Goal: Ask a question

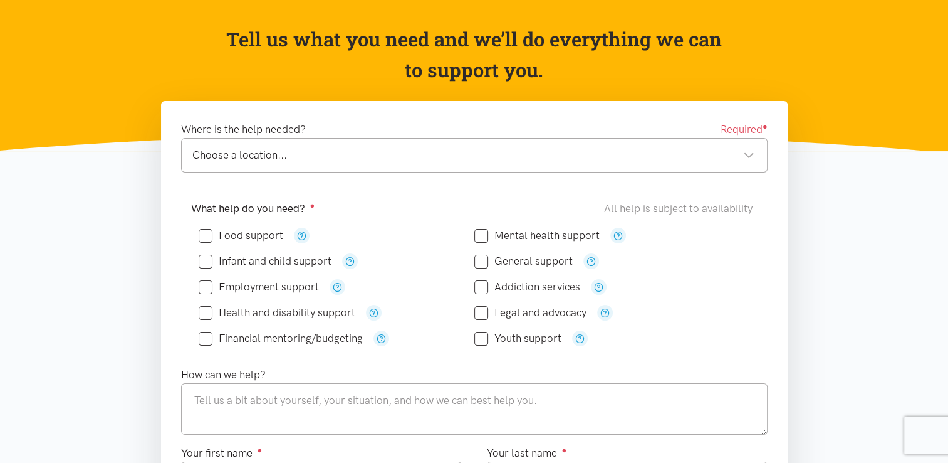
scroll to position [125, 0]
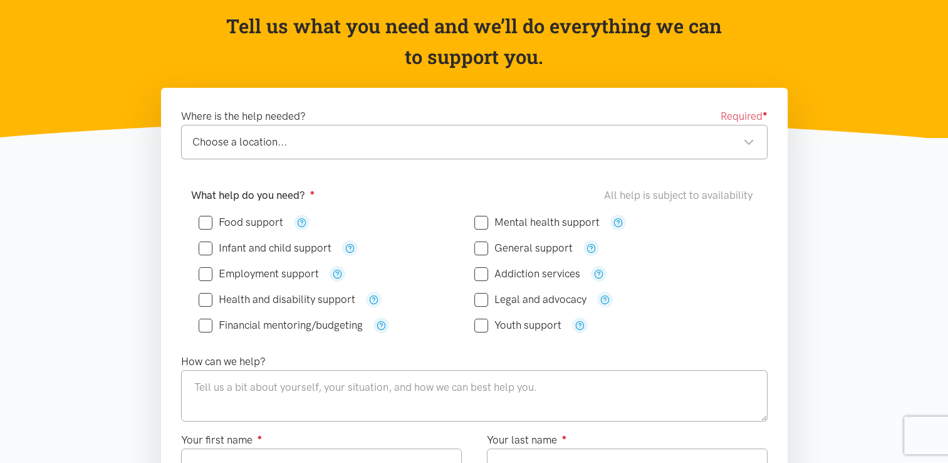
click at [624, 145] on div "Choose a location..." at bounding box center [473, 142] width 562 height 17
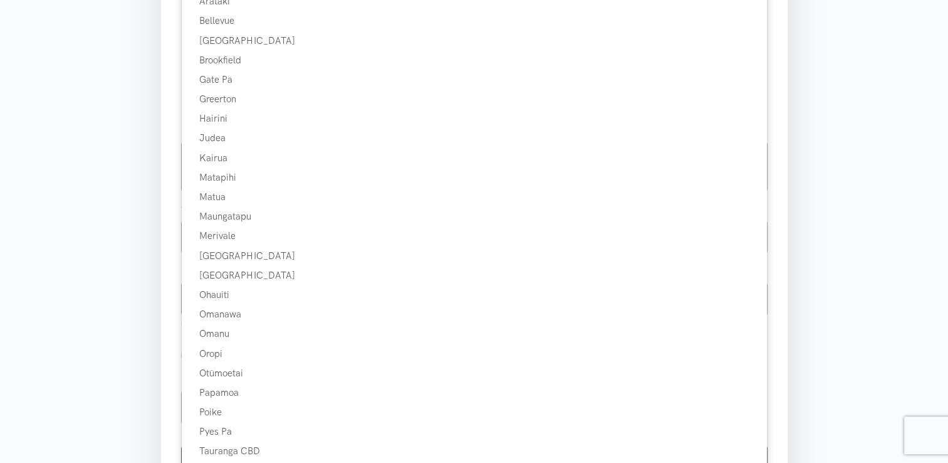
scroll to position [376, 0]
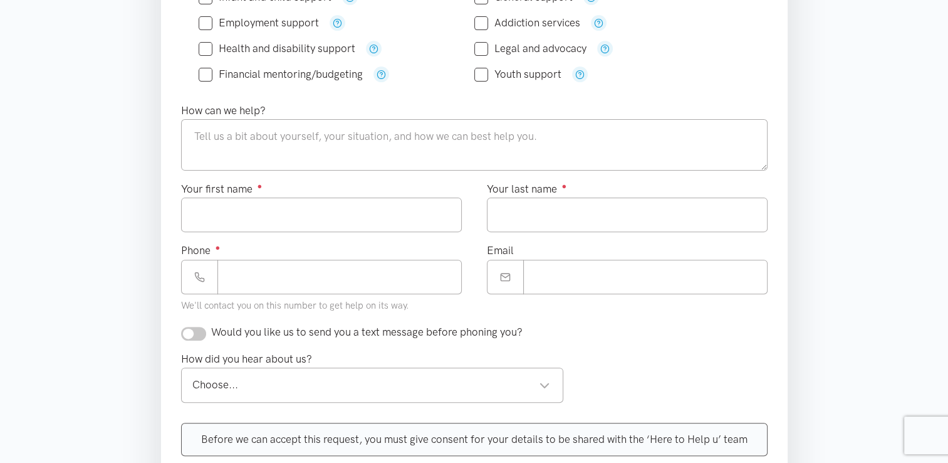
drag, startPoint x: 98, startPoint y: 219, endPoint x: 223, endPoint y: 219, distance: 124.7
click at [98, 218] on section "Where is the help needed? Required ● Choose a location... Choose a location... …" at bounding box center [474, 241] width 948 height 808
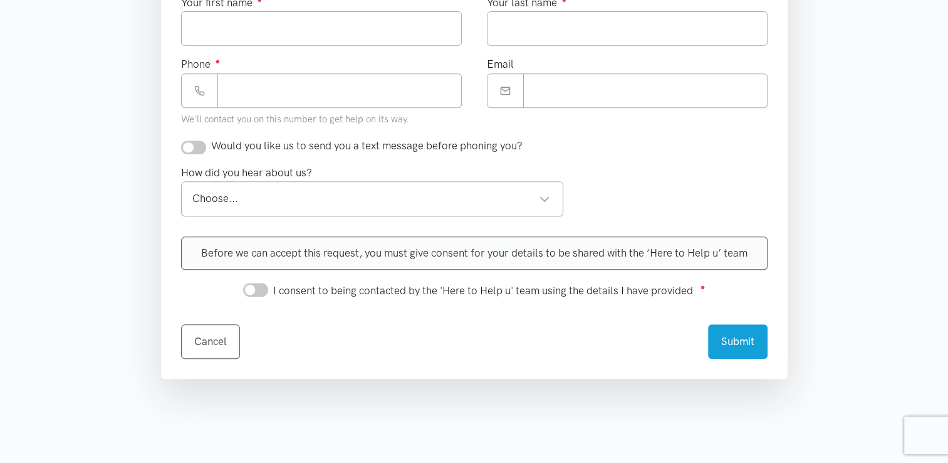
scroll to position [564, 0]
click at [469, 198] on div "Choose..." at bounding box center [371, 196] width 359 height 17
click at [85, 163] on section "Where is the help needed? Required ● Choose a location... Choose a location... …" at bounding box center [474, 53] width 948 height 808
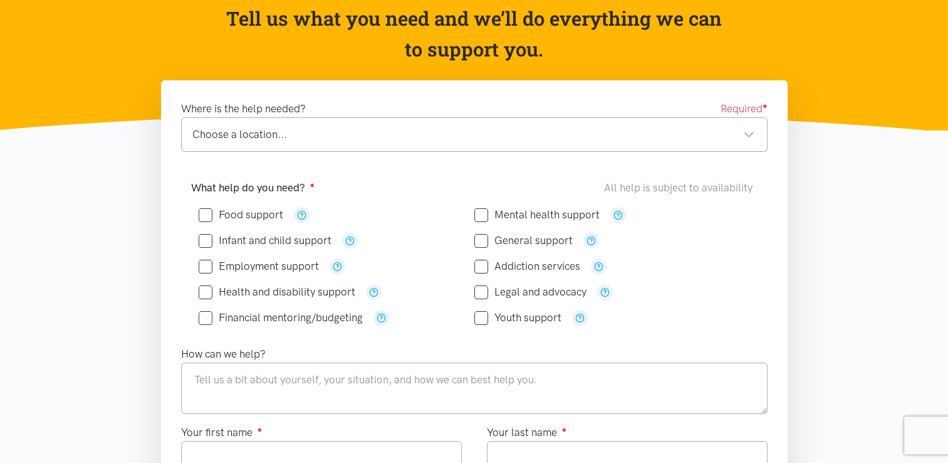
scroll to position [125, 0]
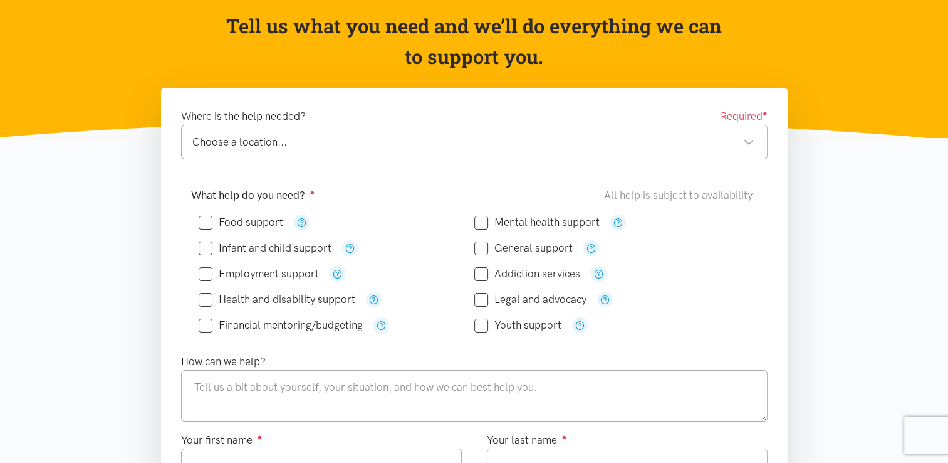
click at [189, 211] on div "What help do you need? ● All help is subject to availability Food support" at bounding box center [475, 264] width 592 height 155
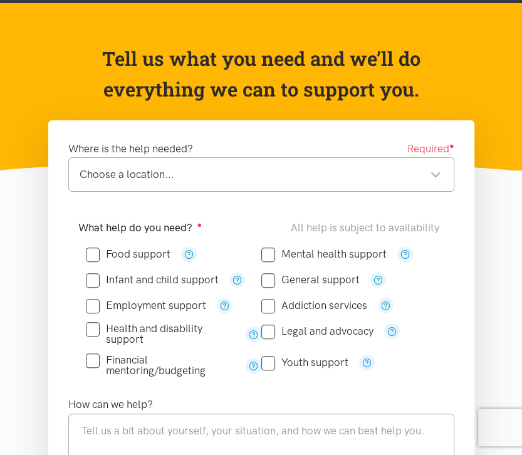
click at [162, 118] on header "Tell us what you need and we’ll do everything we can to support you." at bounding box center [261, 86] width 522 height 167
drag, startPoint x: 81, startPoint y: 245, endPoint x: 352, endPoint y: 378, distance: 301.6
click at [352, 378] on div "Food support" at bounding box center [261, 311] width 366 height 150
copy form "Food support Mental health support Infant and child support General support Emp…"
click at [451, 325] on div "What help do you need? ● All help is subject to availability Food support" at bounding box center [261, 302] width 391 height 167
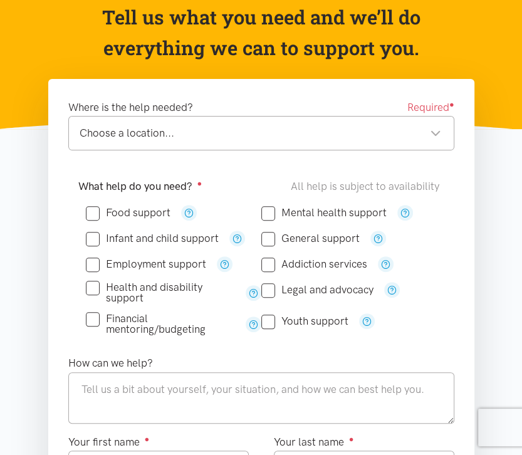
scroll to position [188, 0]
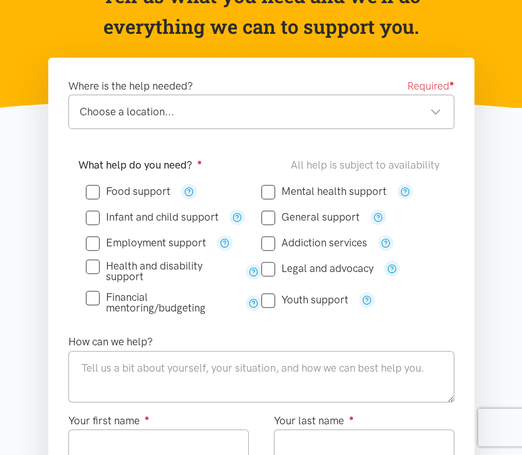
click at [231, 140] on div "Where is the help needed? Required ● Choose a location... Choose a location... …" at bounding box center [261, 113] width 411 height 71
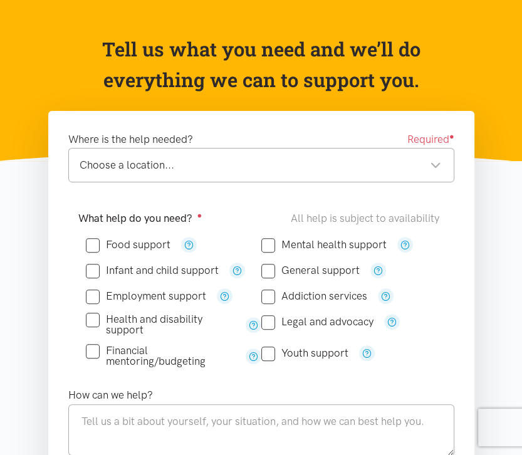
scroll to position [125, 0]
